Goal: Check status: Check status

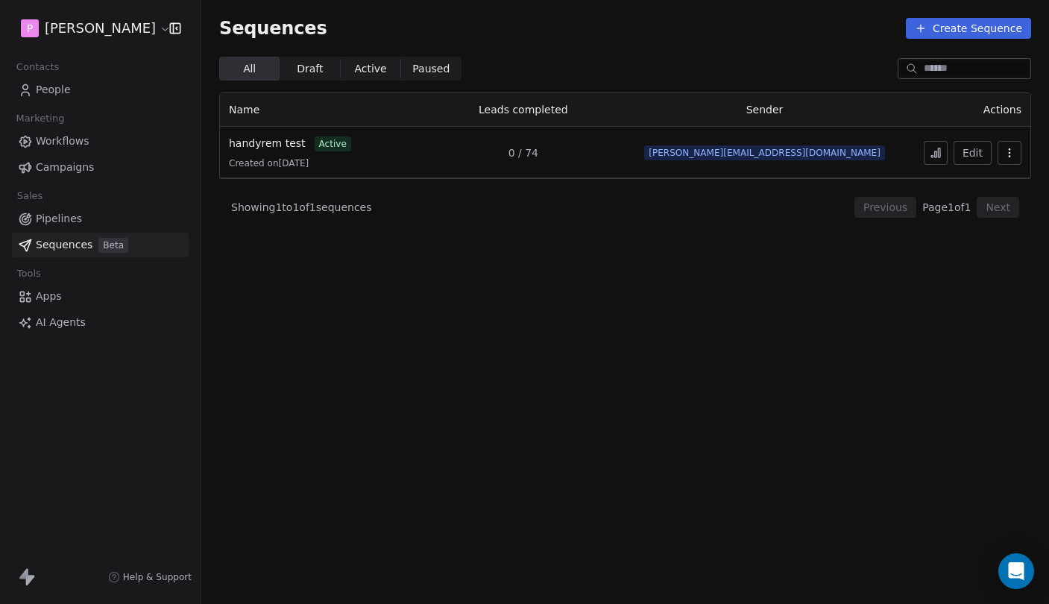
click at [538, 153] on span "0 / 74" at bounding box center [524, 152] width 30 height 15
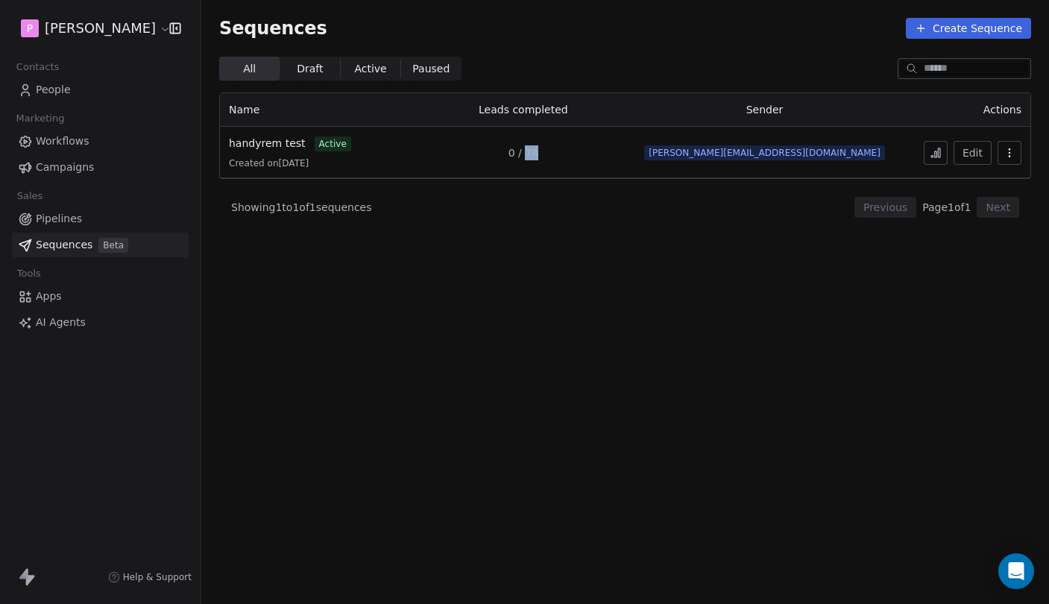
click at [538, 153] on span "0 / 74" at bounding box center [524, 152] width 30 height 15
click at [935, 154] on icon at bounding box center [936, 153] width 12 height 12
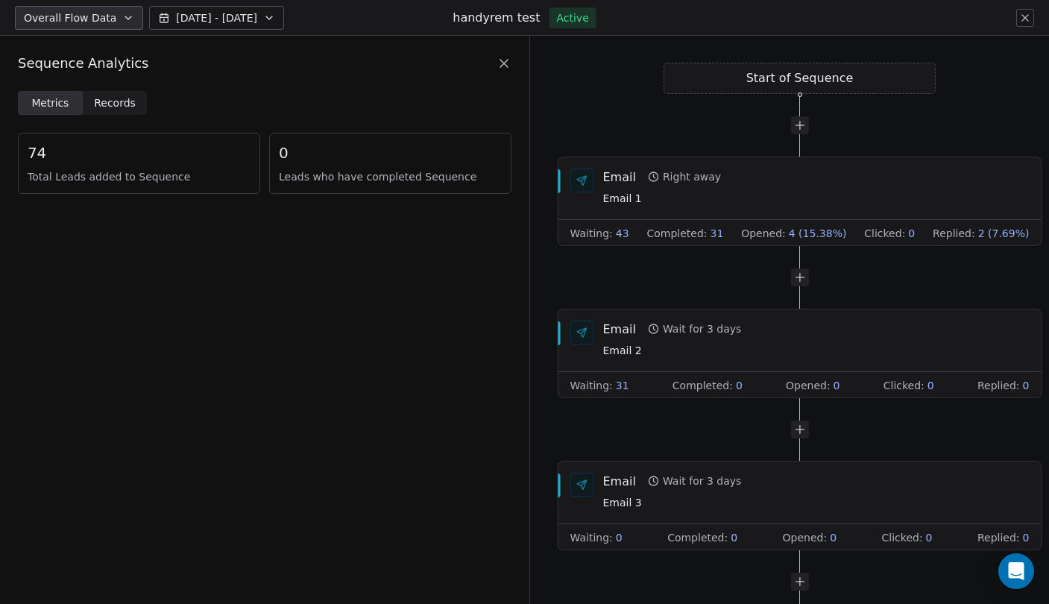
click at [1028, 19] on icon at bounding box center [1025, 18] width 12 height 12
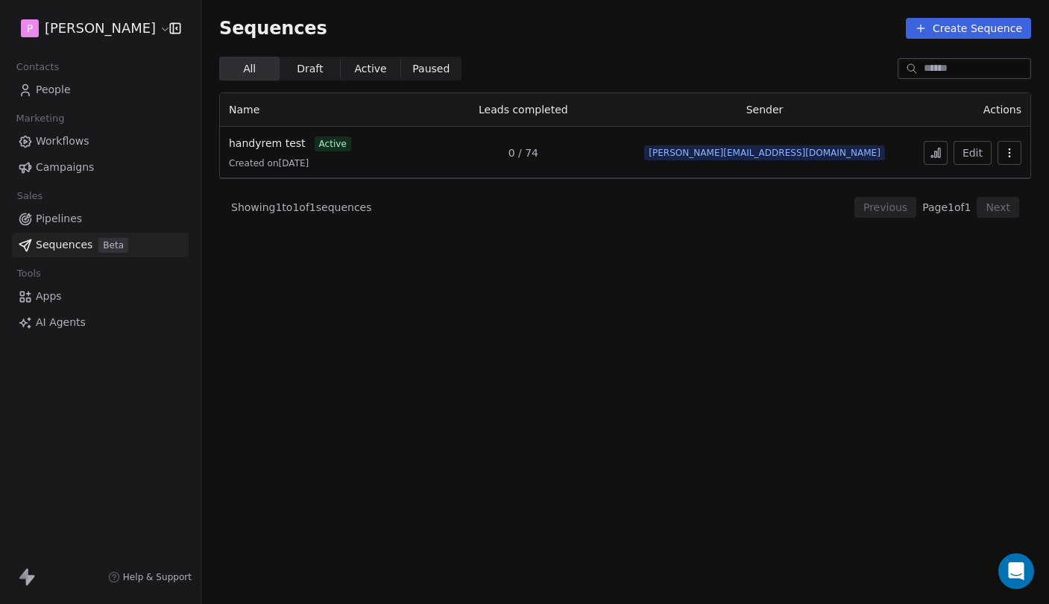
click at [929, 154] on button at bounding box center [936, 153] width 24 height 24
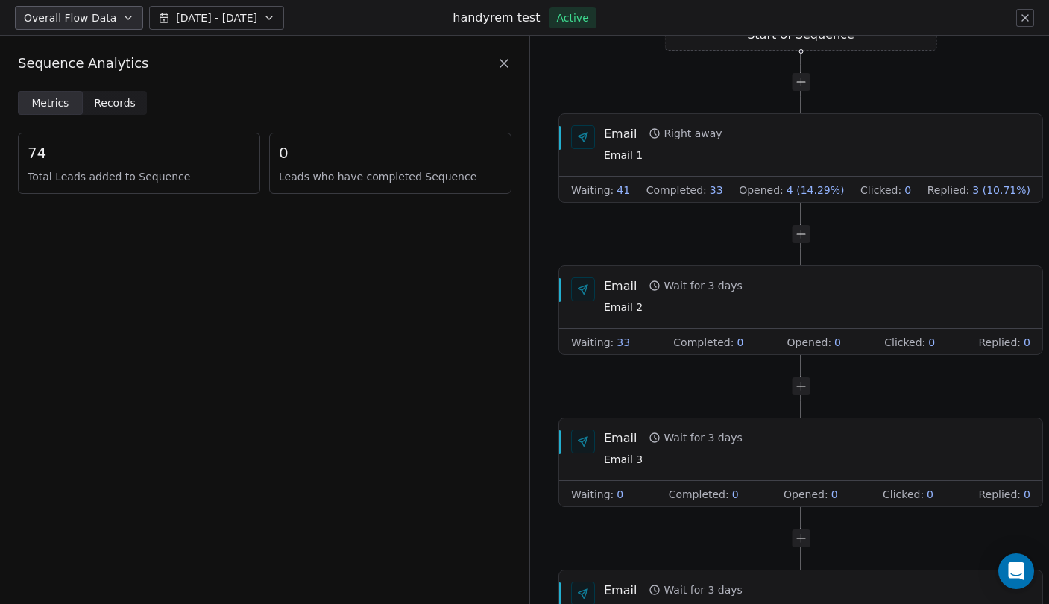
click at [1028, 22] on icon at bounding box center [1025, 18] width 12 height 12
